Goal: Task Accomplishment & Management: Use online tool/utility

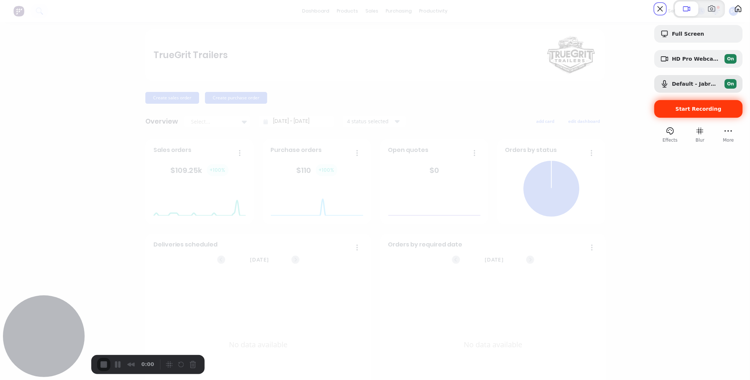
click at [688, 112] on span "Start Recording" at bounding box center [699, 109] width 46 height 6
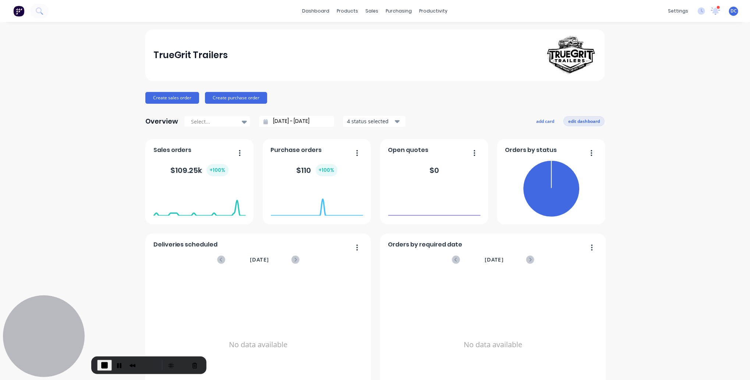
click at [588, 118] on button "edit dashboard" at bounding box center [584, 121] width 41 height 10
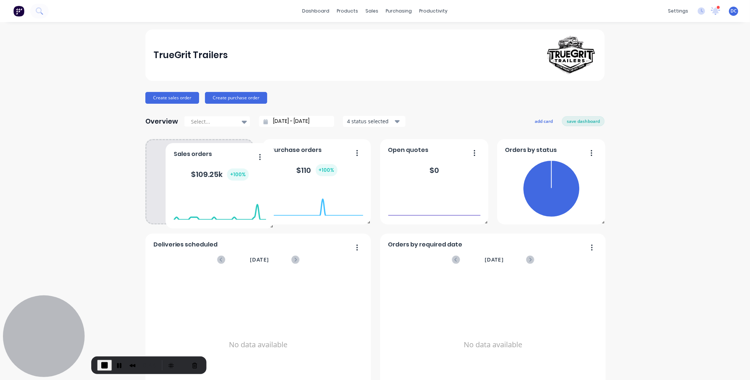
drag, startPoint x: 215, startPoint y: 173, endPoint x: 227, endPoint y: 166, distance: 14.3
click at [227, 168] on div "+ 100 %" at bounding box center [238, 174] width 22 height 12
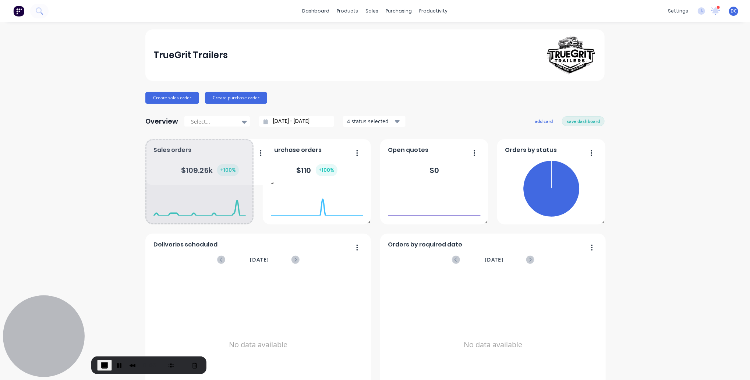
drag, startPoint x: 252, startPoint y: 223, endPoint x: 272, endPoint y: 182, distance: 45.4
click at [272, 182] on span at bounding box center [270, 181] width 7 height 7
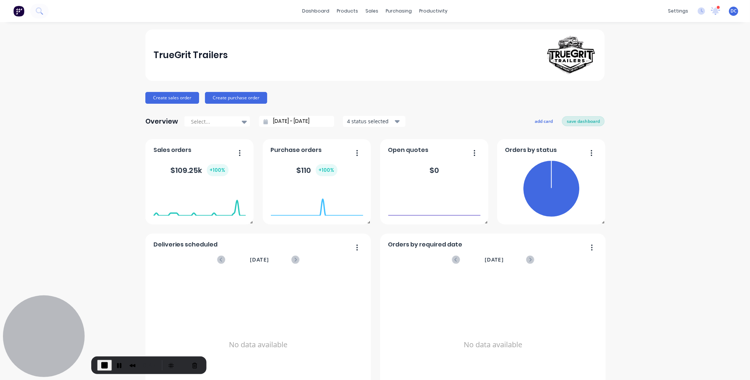
click at [581, 123] on button "save dashboard" at bounding box center [583, 121] width 43 height 10
click at [542, 123] on button "add card" at bounding box center [546, 121] width 28 height 10
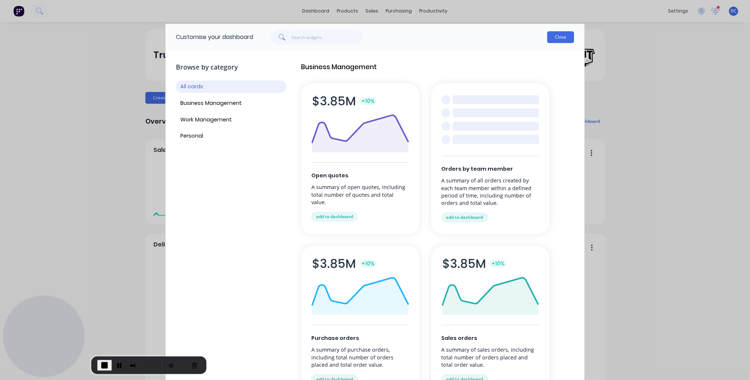
click at [554, 35] on button "Close" at bounding box center [560, 37] width 27 height 12
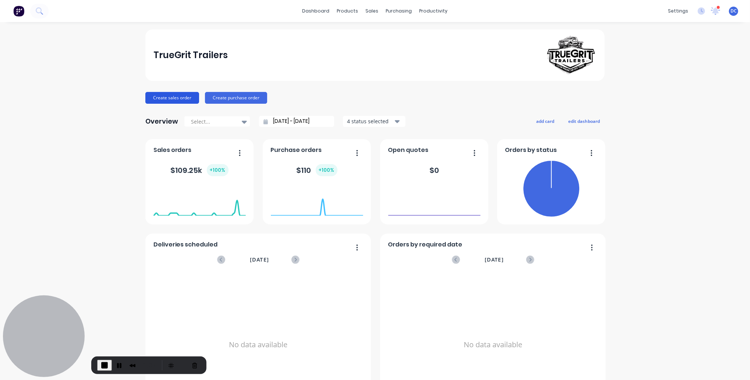
click at [169, 95] on button "Create sales order" at bounding box center [172, 98] width 54 height 12
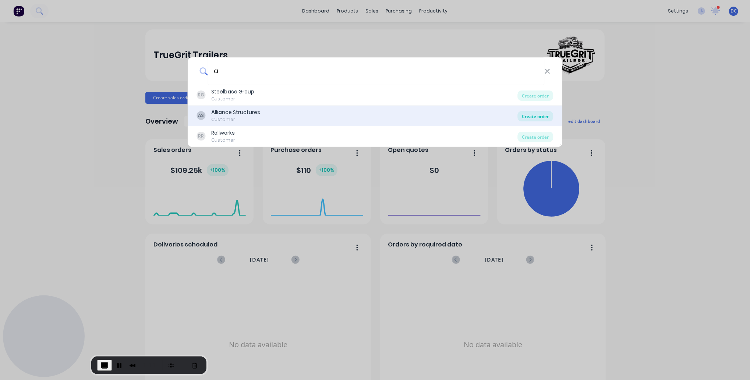
type input "a"
click at [533, 114] on div "Create order" at bounding box center [536, 116] width 36 height 10
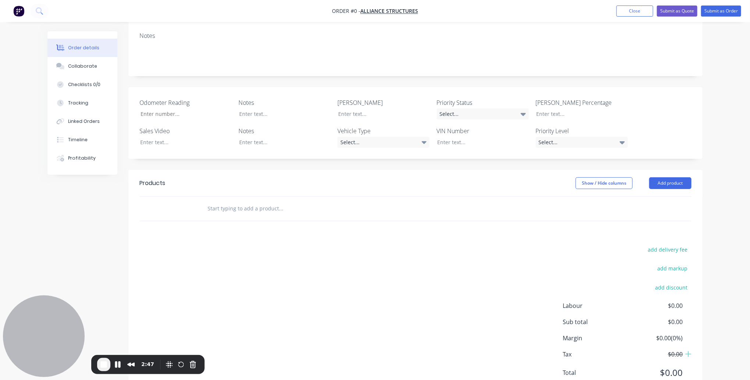
scroll to position [147, 0]
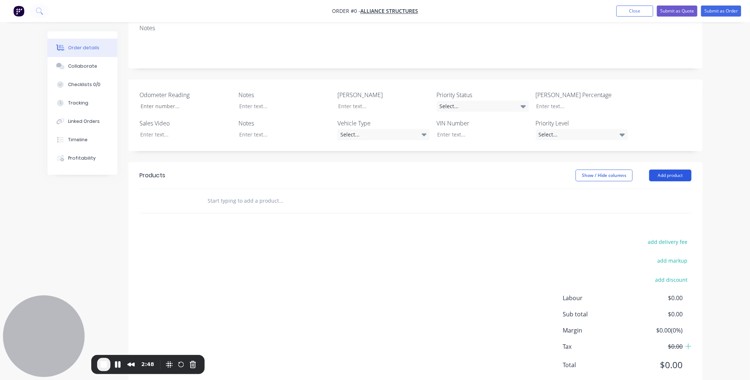
click at [664, 170] on button "Add product" at bounding box center [670, 176] width 42 height 12
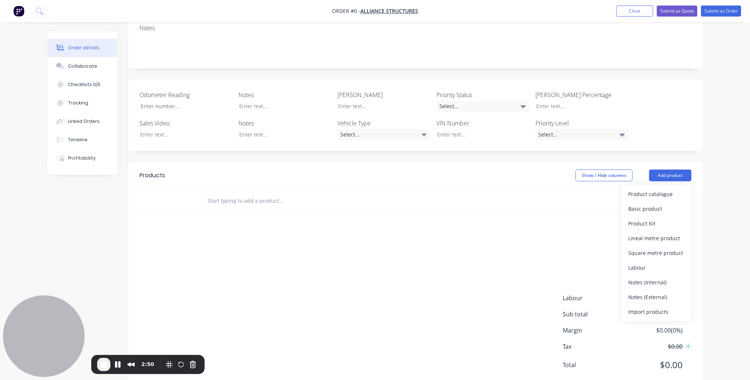
click at [329, 194] on input "text" at bounding box center [280, 201] width 147 height 15
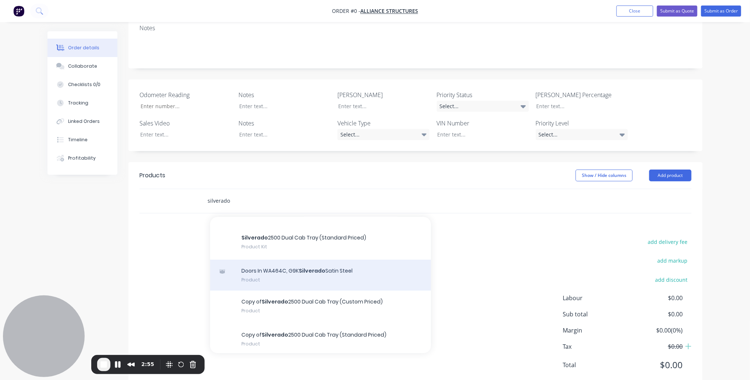
scroll to position [96, 0]
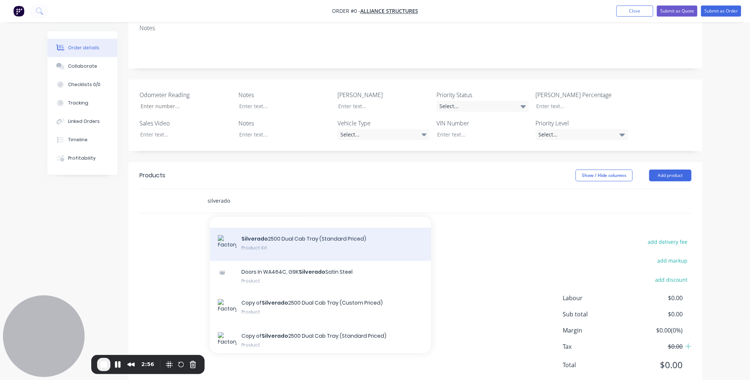
type input "silverado"
click at [323, 228] on div "Silverado 2500 Dual Cab Tray (Standard Priced) Product Kit" at bounding box center [320, 244] width 221 height 33
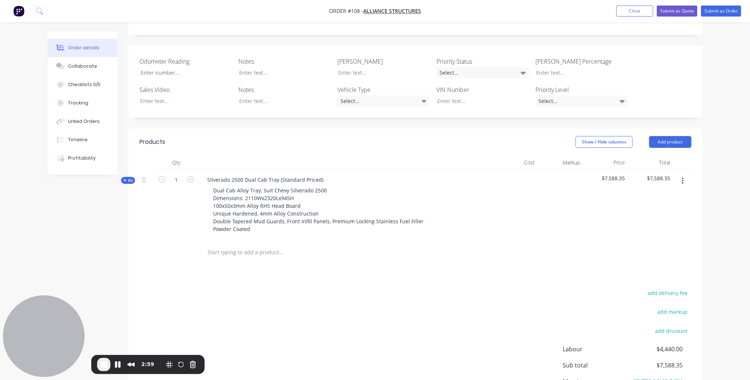
scroll to position [181, 0]
click at [122, 177] on div "Kit" at bounding box center [128, 180] width 14 height 7
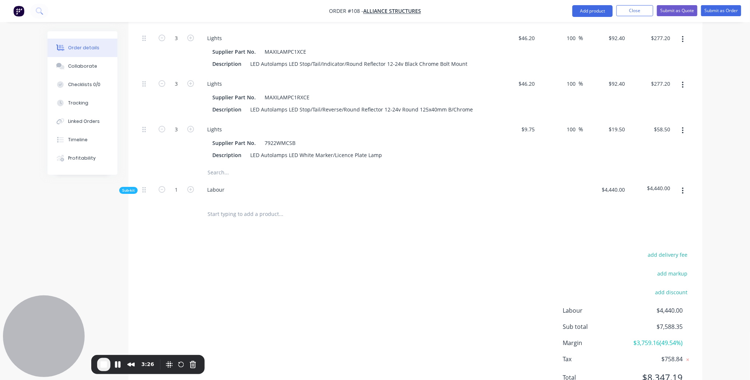
scroll to position [1736, 0]
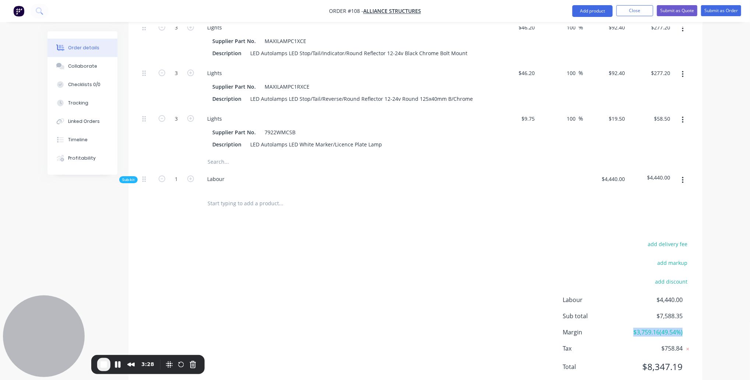
drag, startPoint x: 683, startPoint y: 308, endPoint x: 632, endPoint y: 310, distance: 51.2
click at [632, 328] on div "Margin $3,759.16 ( 49.54 %)" at bounding box center [627, 332] width 129 height 9
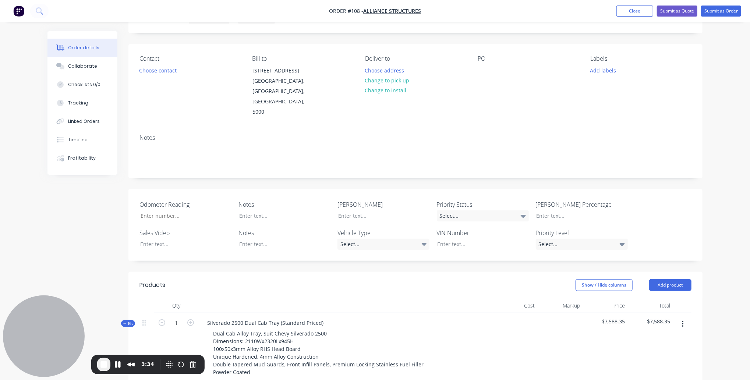
scroll to position [0, 0]
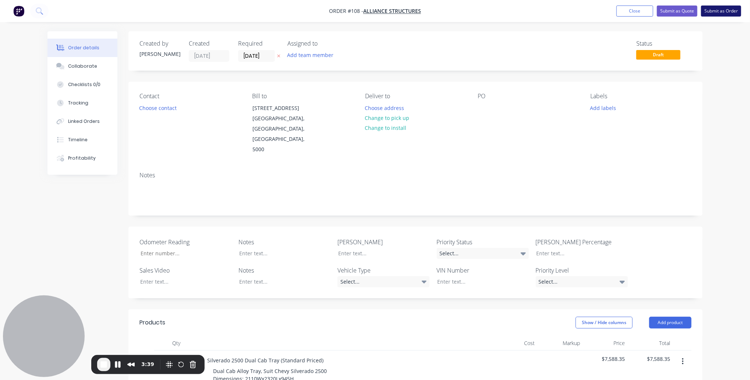
click at [715, 12] on button "Submit as Order" at bounding box center [721, 11] width 40 height 11
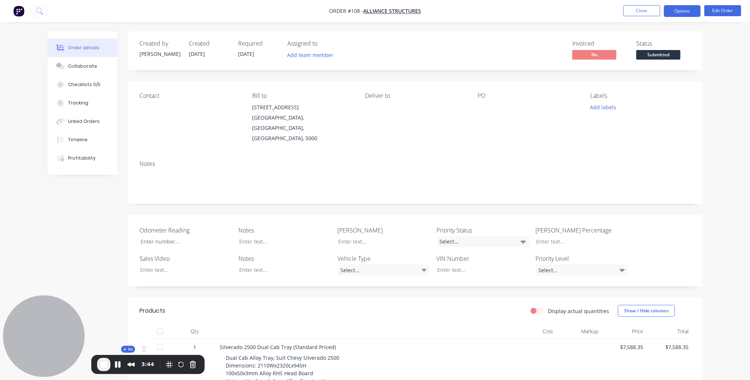
click at [681, 11] on button "Options" at bounding box center [682, 11] width 37 height 12
click at [121, 189] on div "Created by [PERSON_NAME] Created [DATE] Required [DATE] Assigned to Add team me…" at bounding box center [374, 285] width 655 height 508
click at [83, 70] on button "Collaborate" at bounding box center [82, 66] width 70 height 18
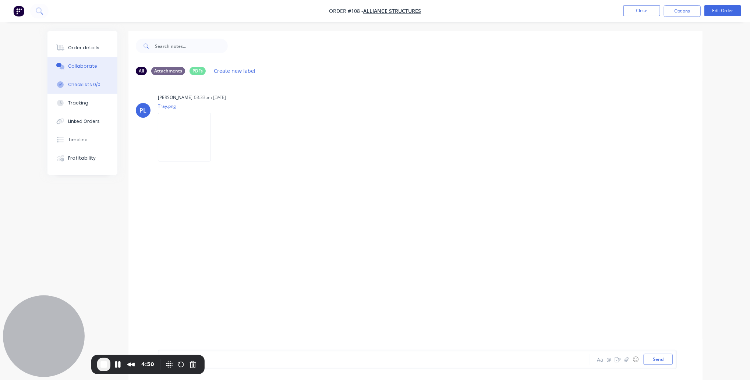
click at [85, 78] on button "Checklists 0/0" at bounding box center [82, 84] width 70 height 18
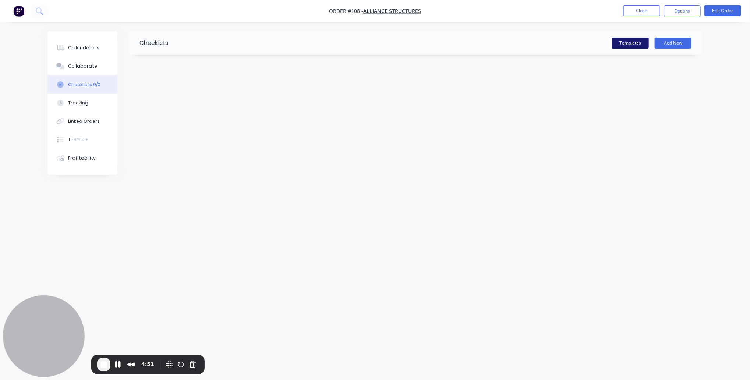
click at [634, 43] on button "Templates" at bounding box center [630, 43] width 37 height 11
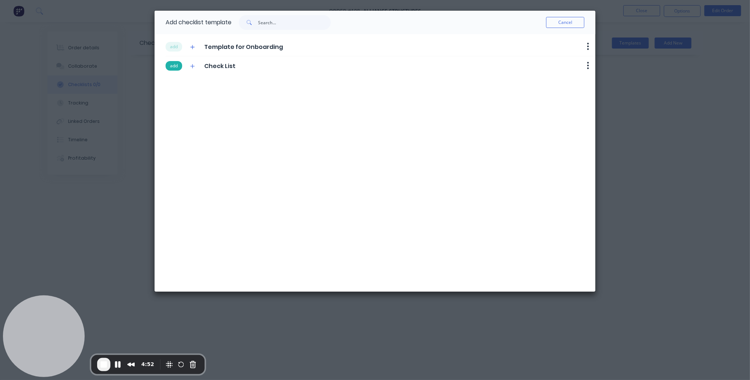
click at [176, 65] on button "add" at bounding box center [174, 66] width 17 height 10
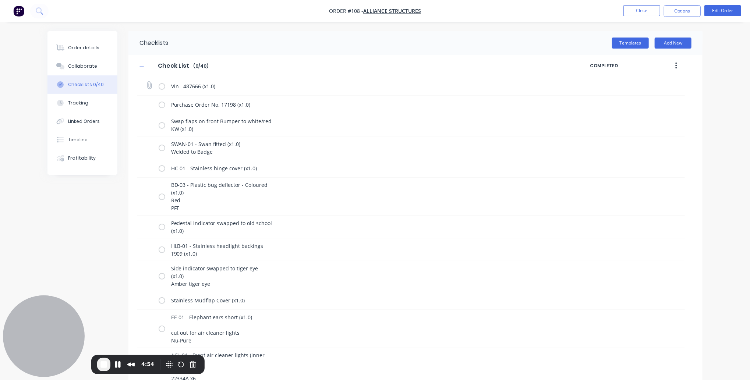
click at [157, 90] on div "Vin - 487666 (x1.0)" at bounding box center [411, 86] width 548 height 18
click at [163, 87] on label at bounding box center [162, 86] width 7 height 8
click at [0, 0] on input "checkbox" at bounding box center [0, 0] width 0 height 0
click at [163, 107] on label at bounding box center [162, 105] width 7 height 8
click at [0, 0] on input "checkbox" at bounding box center [0, 0] width 0 height 0
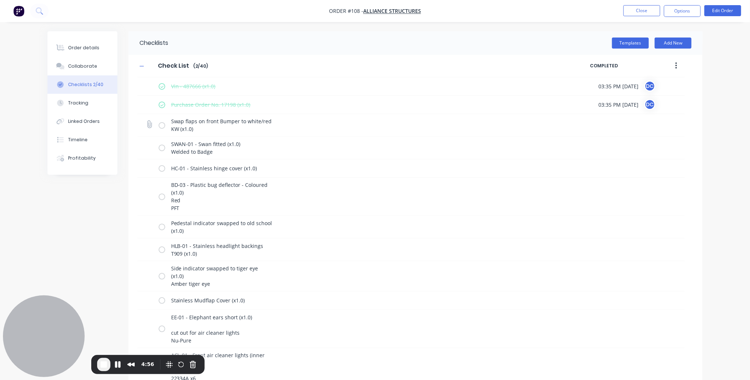
click at [162, 126] on label at bounding box center [162, 125] width 7 height 8
click at [0, 0] on input "checkbox" at bounding box center [0, 0] width 0 height 0
click at [162, 149] on label at bounding box center [162, 148] width 7 height 8
click at [0, 0] on input "checkbox" at bounding box center [0, 0] width 0 height 0
click at [161, 172] on div "HC-01 - Stainless hinge cover (x1.0)" at bounding box center [356, 168] width 395 height 15
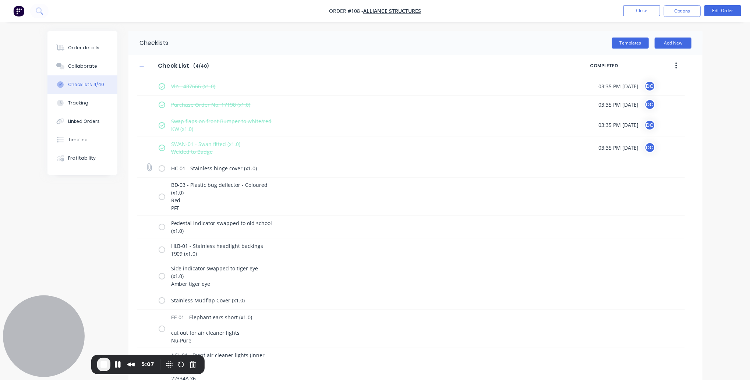
click at [165, 169] on label at bounding box center [162, 169] width 7 height 8
click at [0, 0] on input "checkbox" at bounding box center [0, 0] width 0 height 0
click at [162, 198] on label at bounding box center [162, 197] width 7 height 8
click at [0, 0] on input "checkbox" at bounding box center [0, 0] width 0 height 0
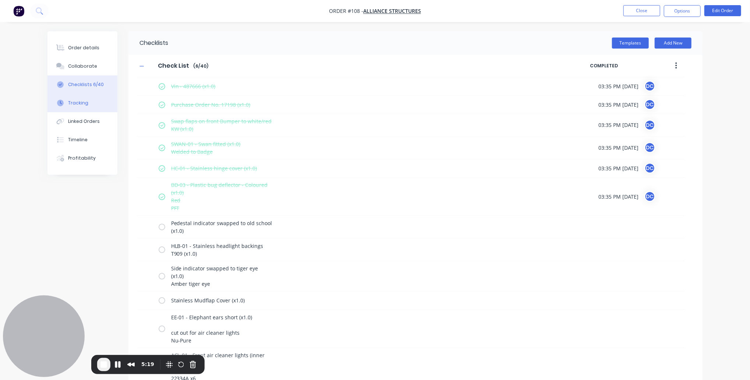
click at [89, 104] on button "Tracking" at bounding box center [82, 103] width 70 height 18
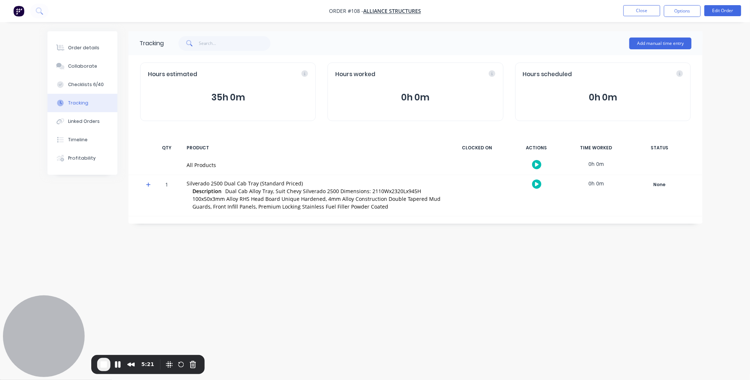
click at [536, 184] on icon "button" at bounding box center [537, 184] width 4 height 4
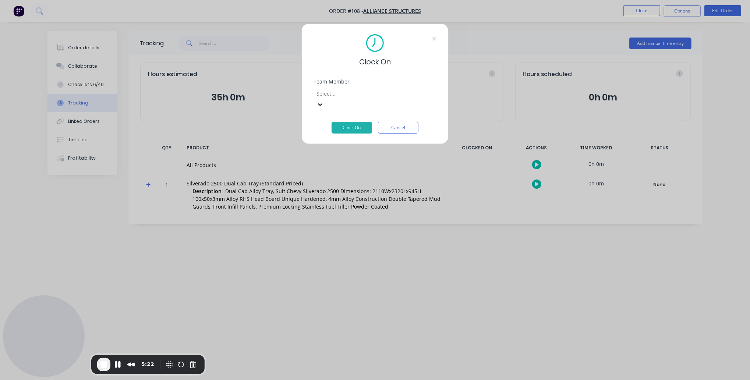
click at [363, 96] on div at bounding box center [369, 93] width 106 height 9
click at [347, 122] on button "Clock On" at bounding box center [352, 128] width 40 height 12
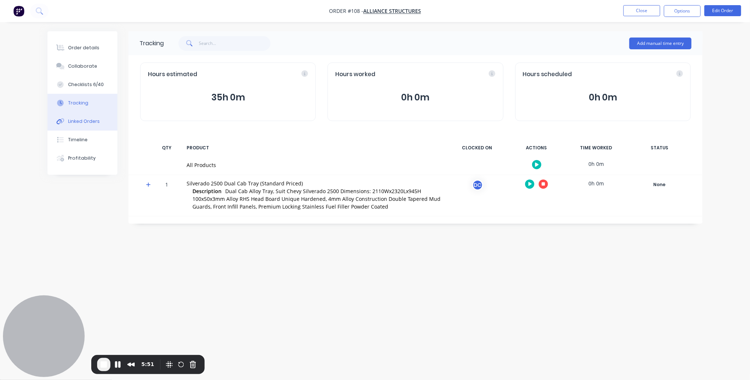
click at [81, 121] on div "Linked Orders" at bounding box center [84, 121] width 32 height 7
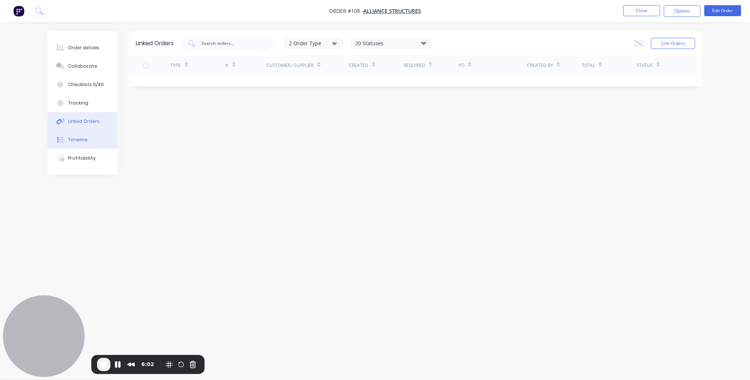
click at [81, 144] on button "Timeline" at bounding box center [82, 140] width 70 height 18
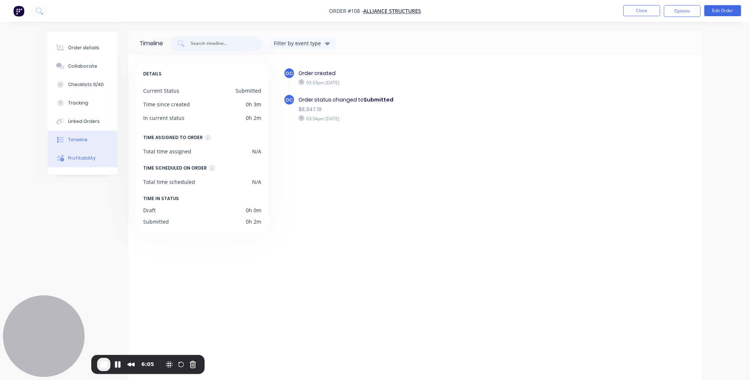
click at [65, 152] on button "Profitability" at bounding box center [82, 158] width 70 height 18
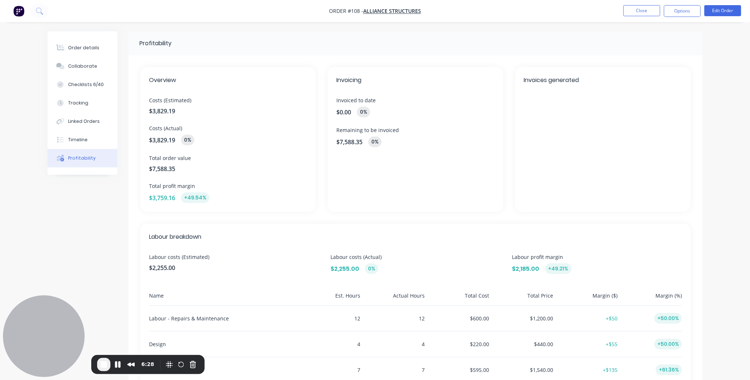
click at [17, 16] on img "button" at bounding box center [18, 11] width 11 height 11
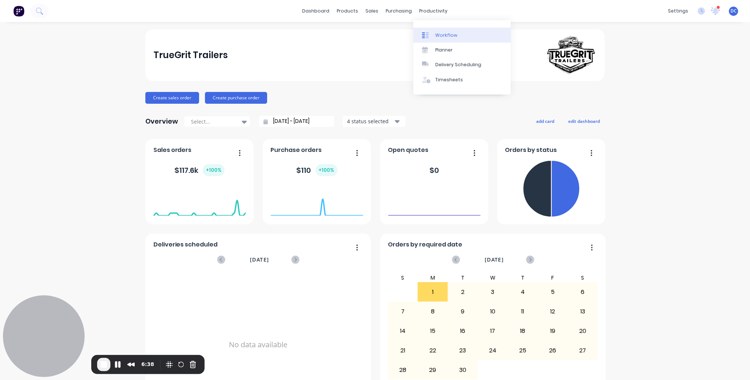
click at [452, 31] on link "Workflow" at bounding box center [462, 35] width 98 height 15
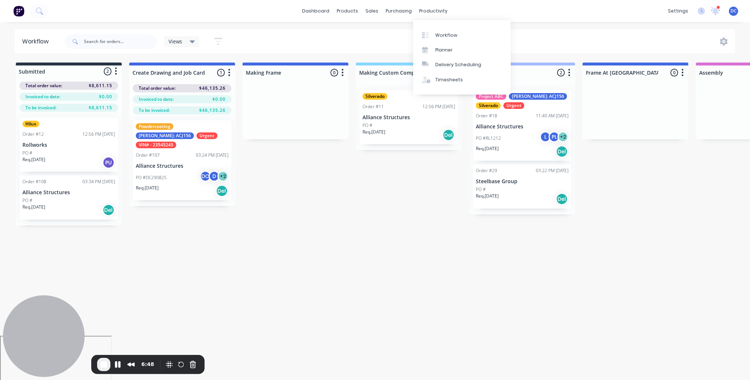
click at [330, 263] on div "Workflow Views Save new view None (Default) edit Hilux Jobs edit Hilux view edi…" at bounding box center [375, 197] width 750 height 336
click at [187, 73] on div at bounding box center [182, 73] width 106 height 14
drag, startPoint x: 186, startPoint y: 73, endPoint x: 147, endPoint y: 72, distance: 38.3
click at [147, 72] on input "Create Drawing and Job Card" at bounding box center [169, 73] width 73 height 8
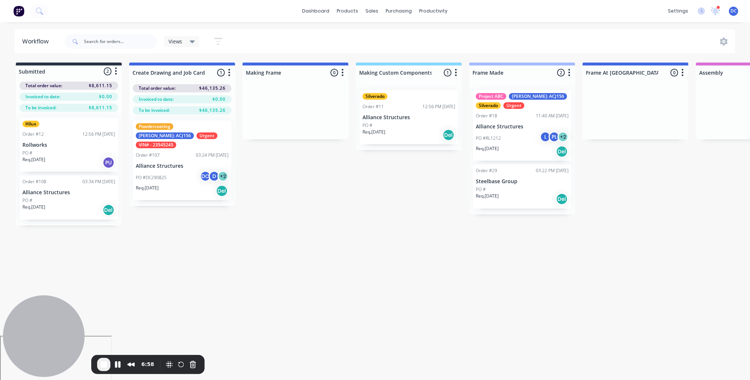
click at [302, 179] on div "Submitted 2 Status colour #273444 hex #273444 Save Cancel Summaries Total order…" at bounding box center [608, 144] width 1228 height 163
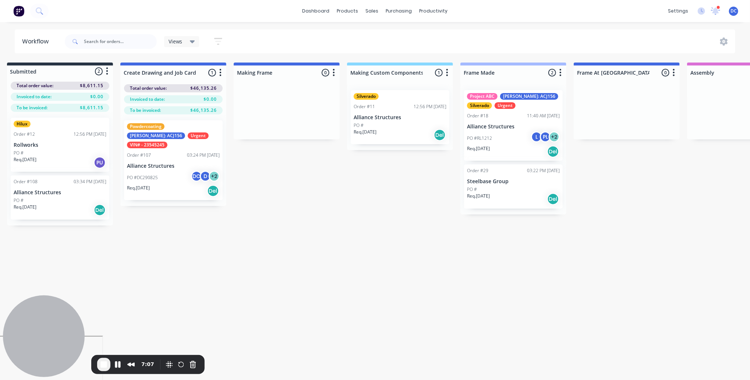
scroll to position [0, 0]
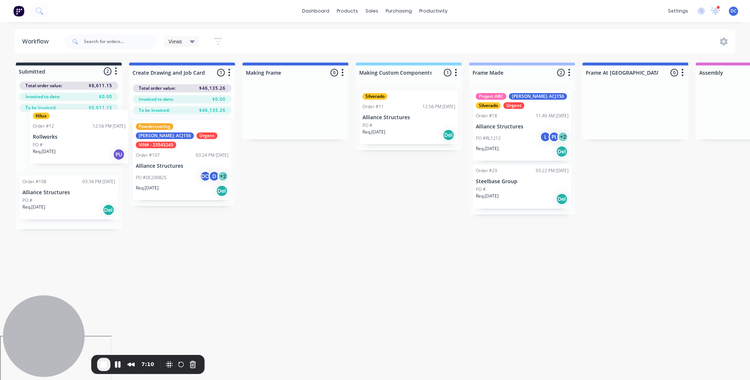
drag, startPoint x: 77, startPoint y: 139, endPoint x: 89, endPoint y: 130, distance: 15.6
click at [89, 130] on div "Hilux Order #12 12:56 PM [DATE] Rollworks PO # Req. [DATE] PU Order #108 03:34 …" at bounding box center [69, 170] width 106 height 117
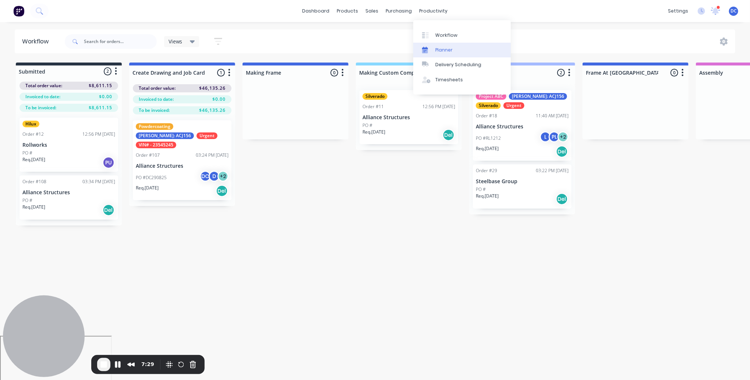
click at [433, 45] on link "Planner" at bounding box center [462, 50] width 98 height 15
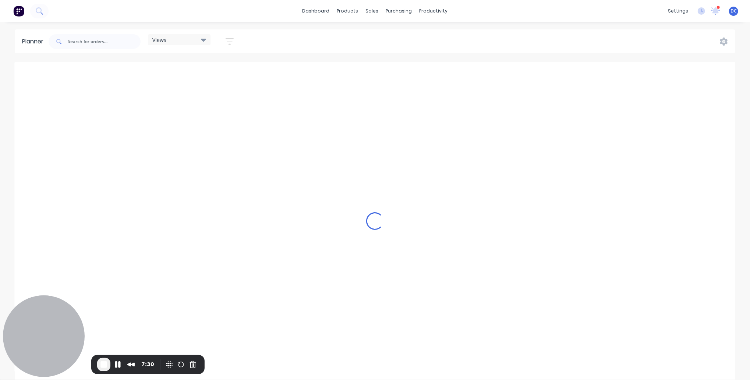
scroll to position [0, 1767]
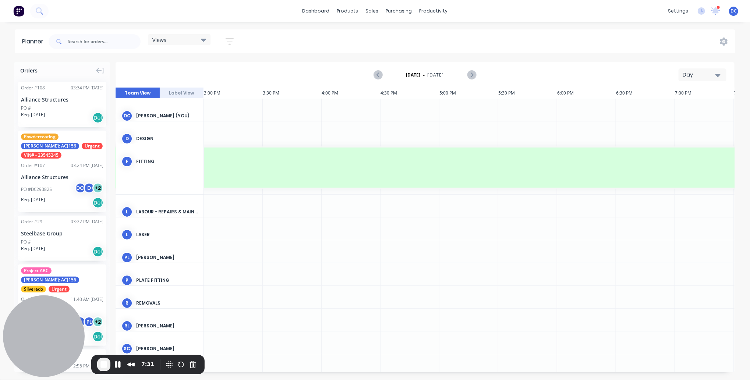
click at [703, 70] on button "Day" at bounding box center [703, 74] width 48 height 13
click at [666, 114] on div "Week" at bounding box center [689, 109] width 73 height 15
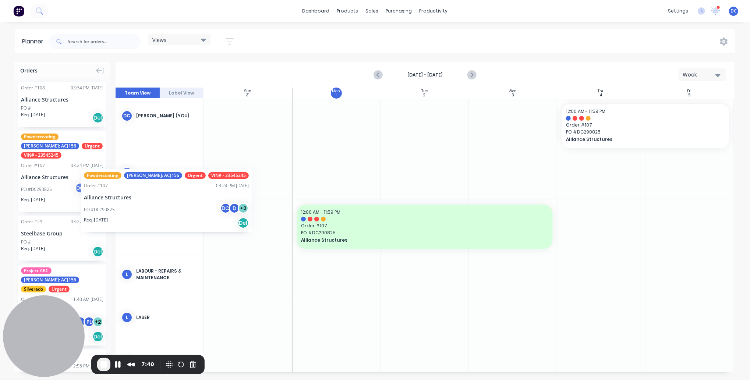
scroll to position [0, 0]
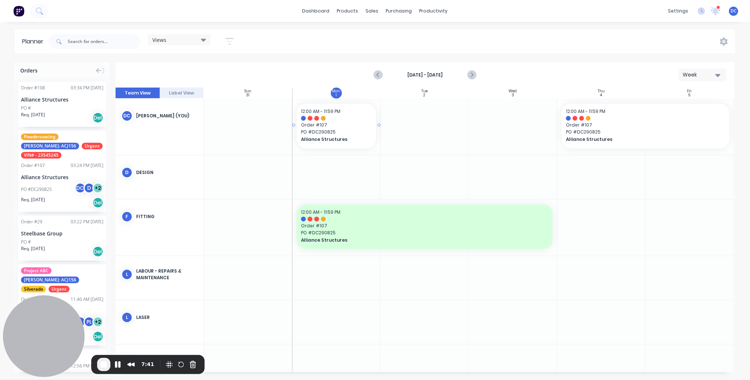
drag, startPoint x: 75, startPoint y: 168, endPoint x: 358, endPoint y: 149, distance: 283.4
drag, startPoint x: 378, startPoint y: 126, endPoint x: 373, endPoint y: 130, distance: 6.3
drag, startPoint x: 380, startPoint y: 125, endPoint x: 500, endPoint y: 123, distance: 120.8
click at [694, 80] on button "Week" at bounding box center [703, 74] width 48 height 13
click at [678, 121] on div "Month" at bounding box center [689, 124] width 73 height 15
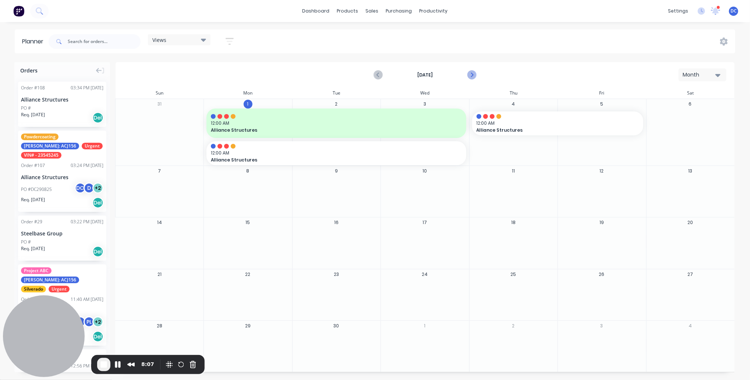
click at [473, 75] on icon "Next page" at bounding box center [472, 75] width 9 height 9
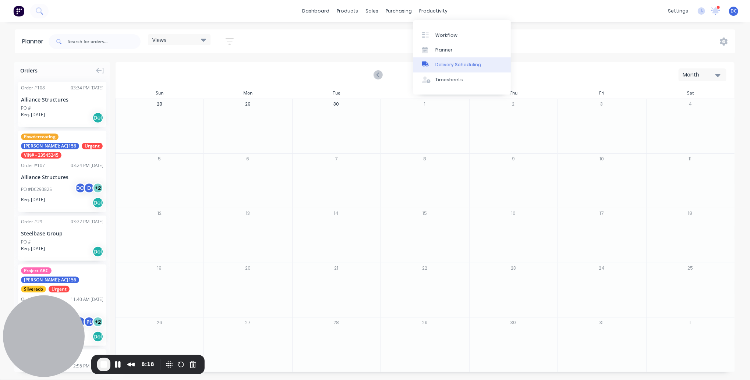
click at [441, 63] on div "Delivery Scheduling" at bounding box center [459, 64] width 46 height 7
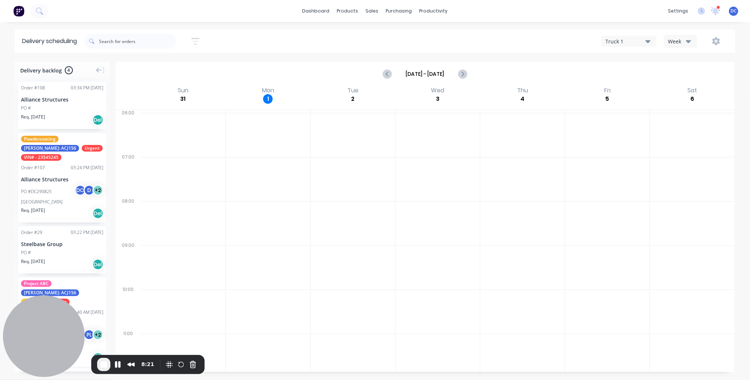
click at [640, 42] on div "Truck 1" at bounding box center [626, 42] width 40 height 8
click at [674, 41] on div "Week" at bounding box center [678, 42] width 21 height 8
click at [677, 76] on div "Vehicle" at bounding box center [701, 75] width 73 height 15
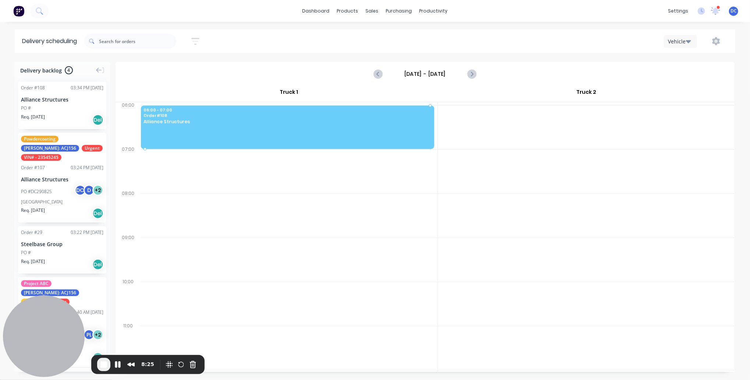
drag, startPoint x: 85, startPoint y: 104, endPoint x: 303, endPoint y: 120, distance: 217.8
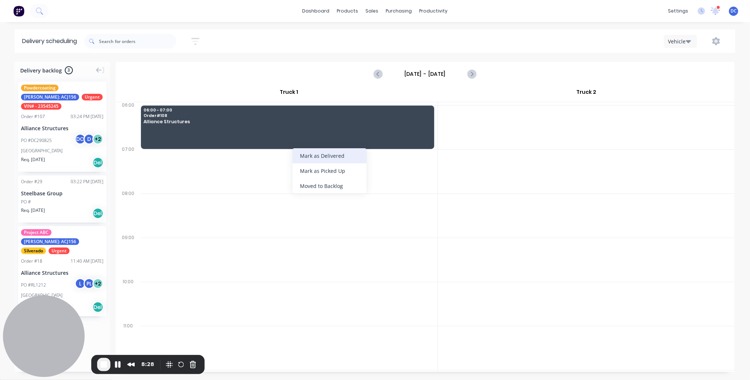
click at [304, 152] on div "Mark as Delivered" at bounding box center [330, 155] width 74 height 15
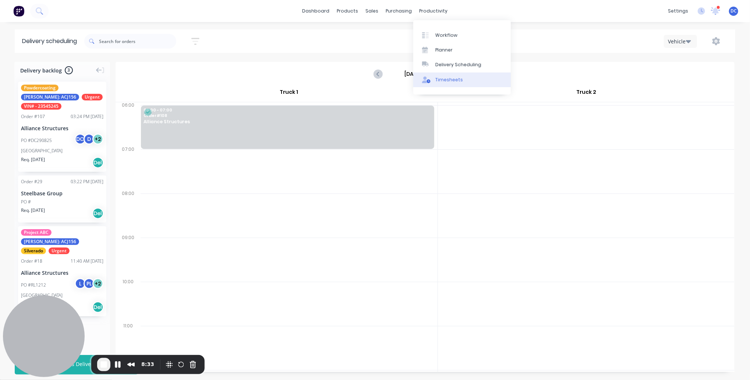
click at [443, 75] on link "Timesheets" at bounding box center [462, 80] width 98 height 15
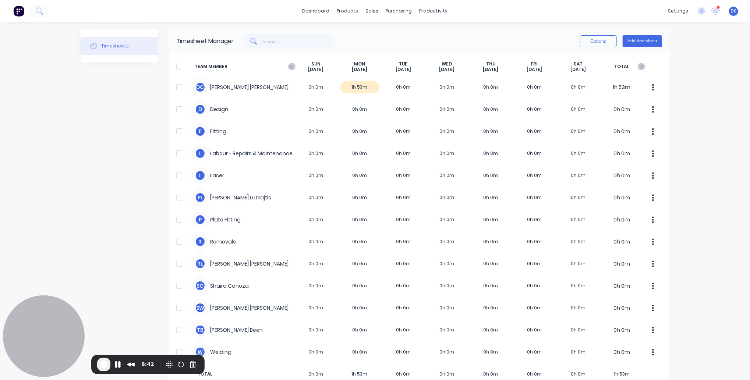
click at [714, 83] on div "dashboard products sales purchasing productivity dashboard products Product Cat…" at bounding box center [375, 190] width 750 height 380
click at [18, 12] on img at bounding box center [18, 11] width 11 height 11
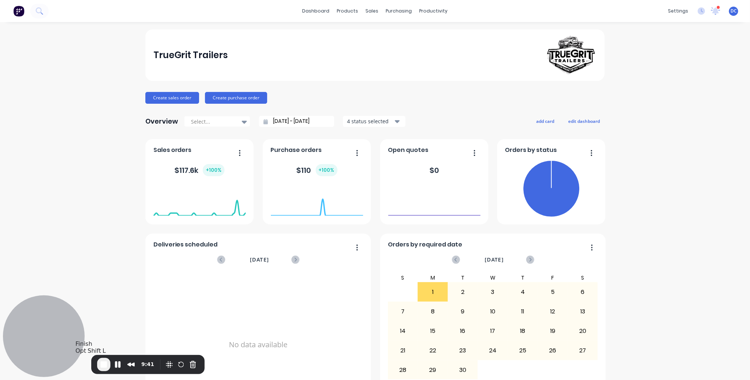
click at [102, 362] on span "End Recording" at bounding box center [103, 364] width 9 height 9
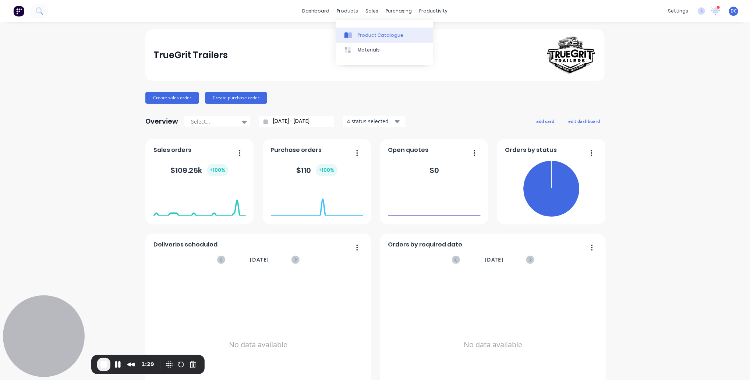
click at [354, 38] on div at bounding box center [350, 35] width 11 height 7
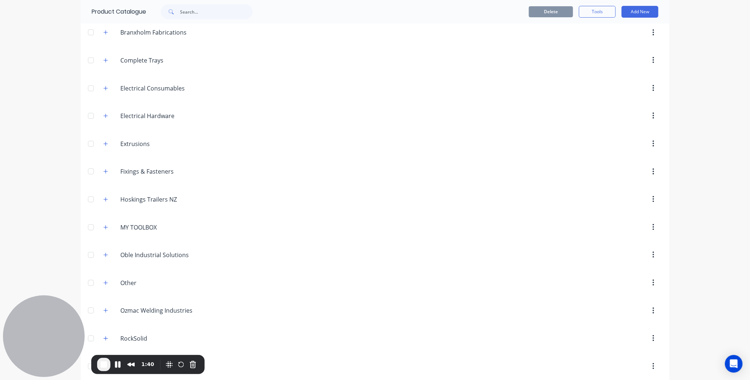
scroll to position [147, 0]
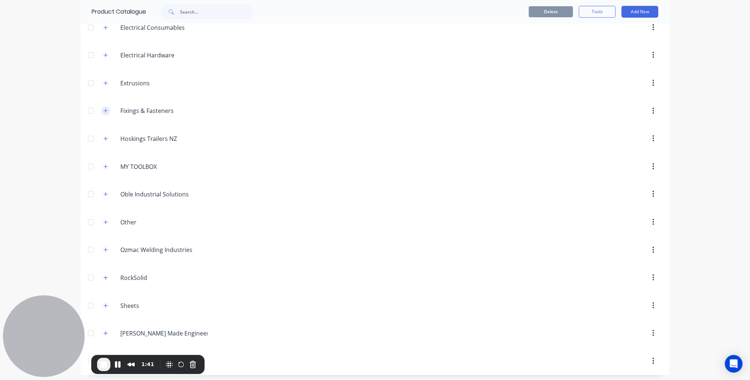
click at [108, 108] on button "button" at bounding box center [105, 110] width 9 height 9
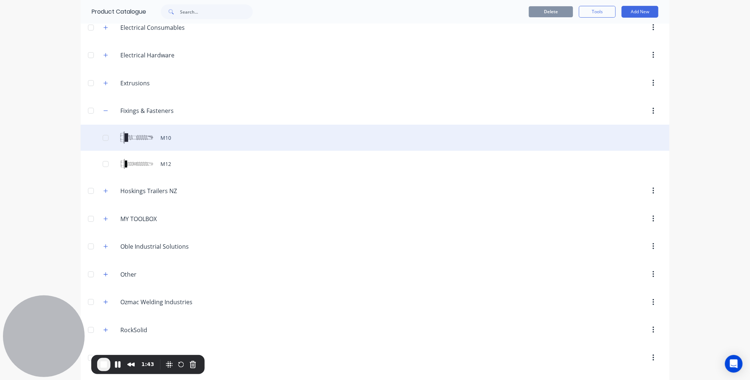
click at [155, 140] on div "M10" at bounding box center [375, 138] width 589 height 26
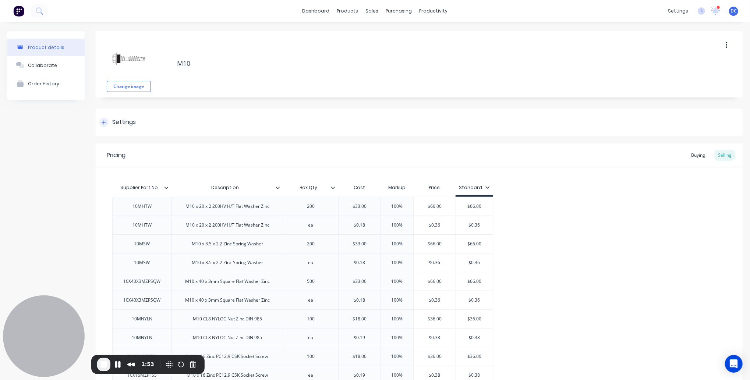
click at [106, 123] on icon at bounding box center [104, 122] width 4 height 5
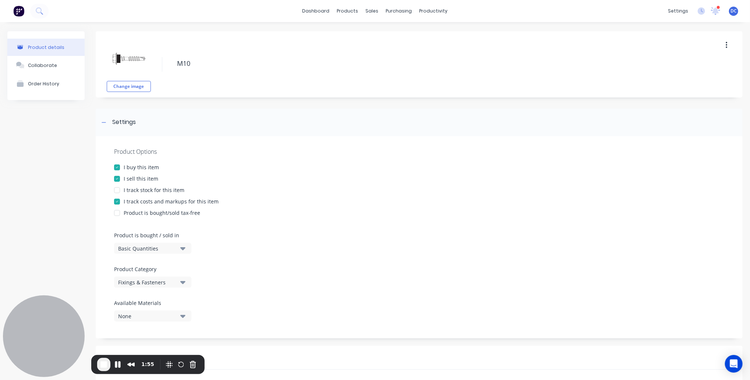
click at [118, 188] on div at bounding box center [117, 190] width 15 height 15
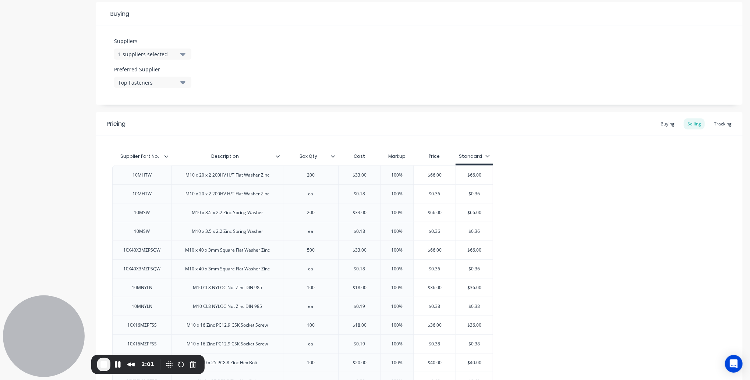
scroll to position [343, 0]
click at [670, 124] on div "Buying" at bounding box center [667, 124] width 21 height 11
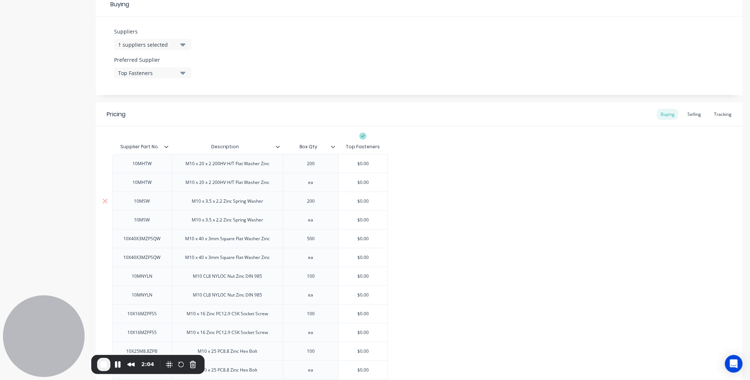
scroll to position [359, 0]
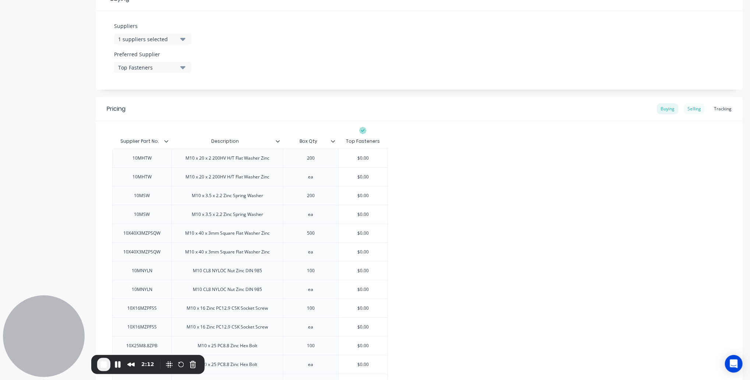
click at [697, 106] on div "Selling" at bounding box center [694, 108] width 21 height 11
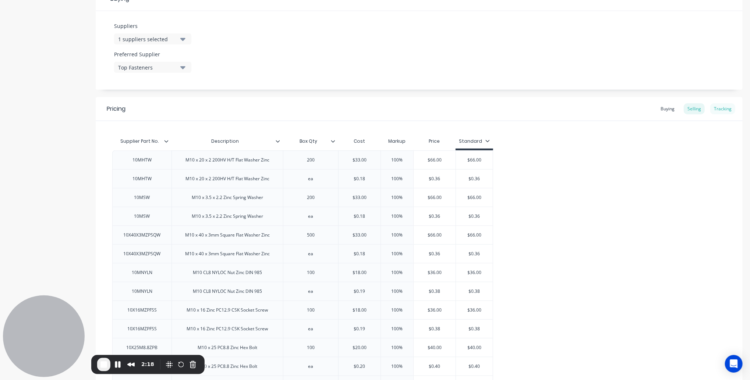
click at [718, 106] on div "Tracking" at bounding box center [723, 108] width 25 height 11
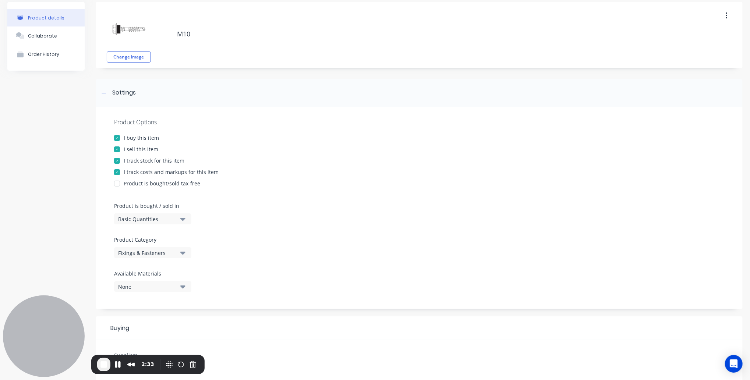
scroll to position [0, 0]
